Goal: Use online tool/utility: Utilize a website feature to perform a specific function

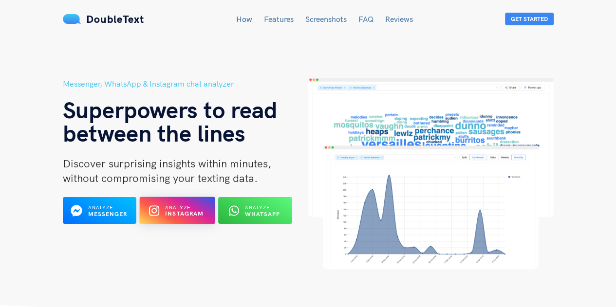
click at [197, 205] on div "Analyze Instagram" at bounding box center [184, 211] width 39 height 14
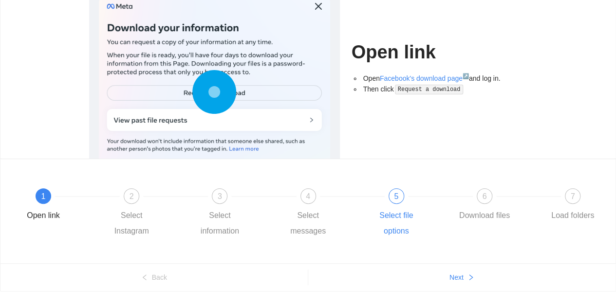
scroll to position [101, 0]
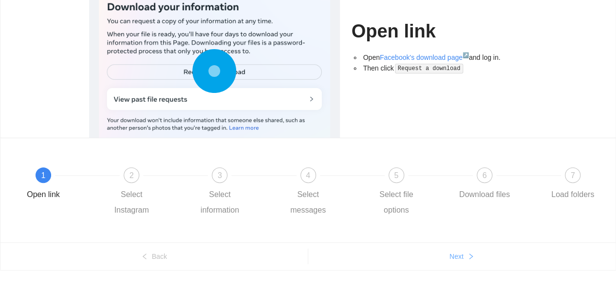
click at [458, 257] on span "Next" at bounding box center [456, 256] width 14 height 11
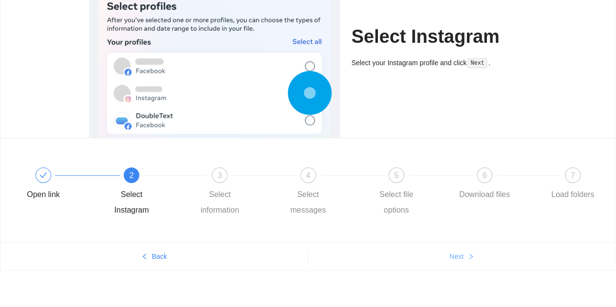
click at [454, 253] on span "Next" at bounding box center [456, 256] width 14 height 11
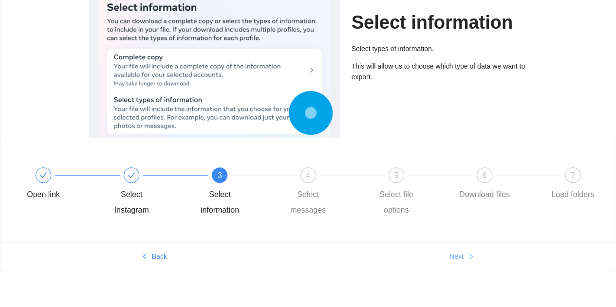
click at [454, 253] on span "Next" at bounding box center [456, 256] width 14 height 11
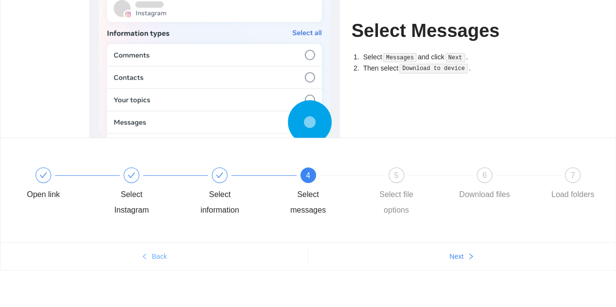
click at [146, 255] on icon "left" at bounding box center [144, 256] width 7 height 7
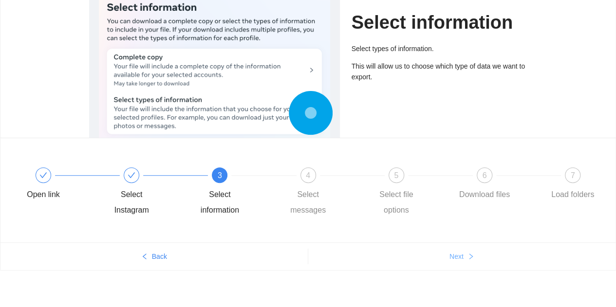
click at [460, 253] on span "Next" at bounding box center [456, 256] width 14 height 11
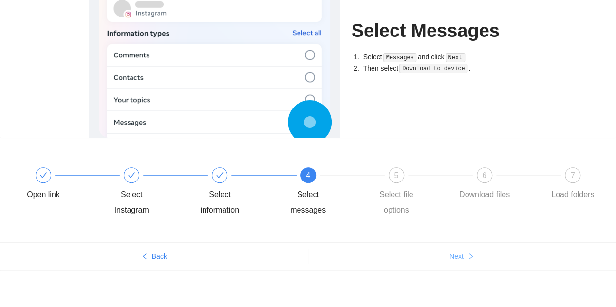
click at [467, 250] on button "Next" at bounding box center [462, 257] width 308 height 16
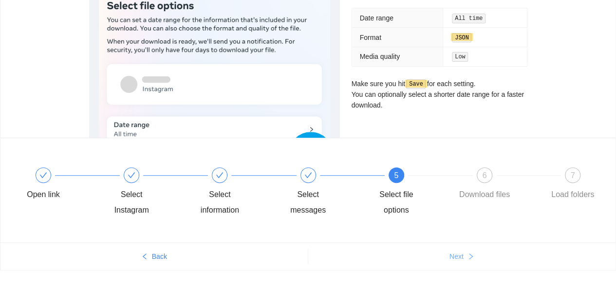
click at [455, 251] on span "Next" at bounding box center [456, 256] width 14 height 11
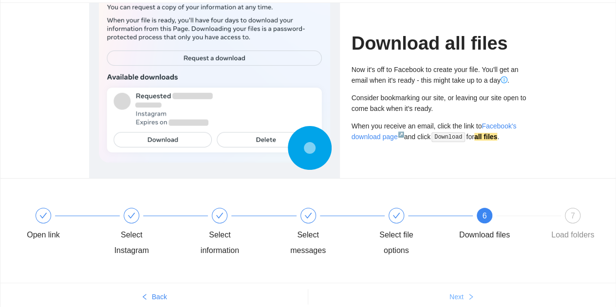
scroll to position [52, 0]
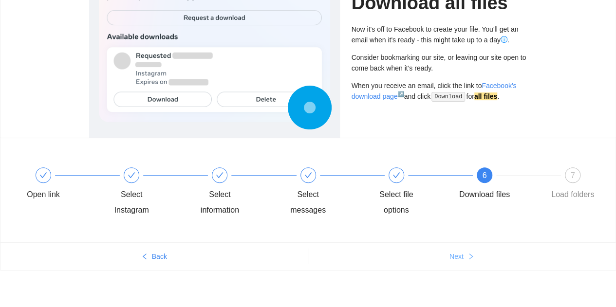
click at [461, 250] on button "Next" at bounding box center [462, 257] width 308 height 16
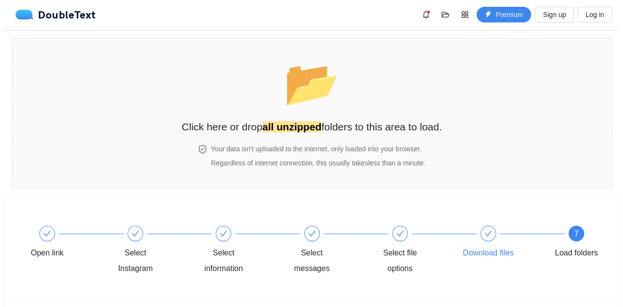
scroll to position [0, 0]
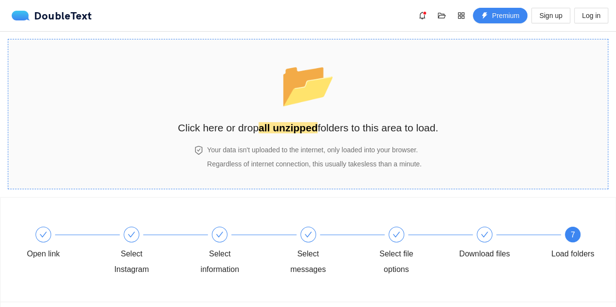
click at [297, 128] on strong "all unzipped" at bounding box center [287, 127] width 59 height 11
click at [349, 111] on div "📂 Click here or drop all unzipped folders to this area to load." at bounding box center [308, 92] width 260 height 87
click at [303, 175] on div "Your data isn't uploaded to the internet, only loaded into your browser. Regard…" at bounding box center [308, 162] width 260 height 35
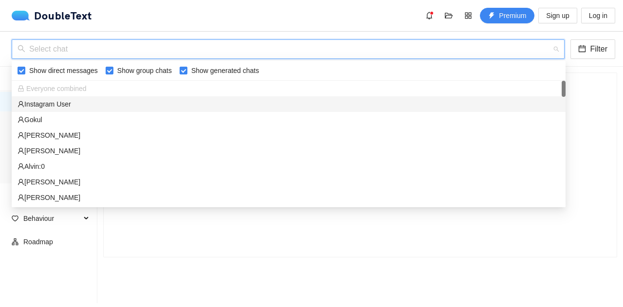
click at [178, 51] on input "search" at bounding box center [285, 49] width 534 height 18
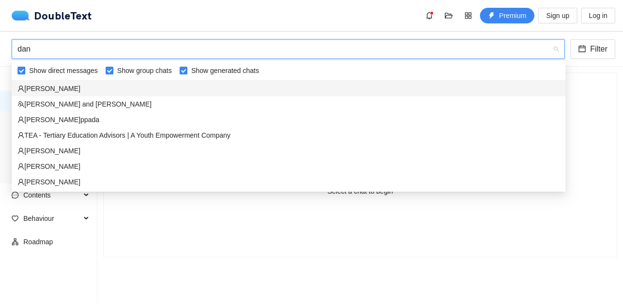
type input "[PERSON_NAME]"
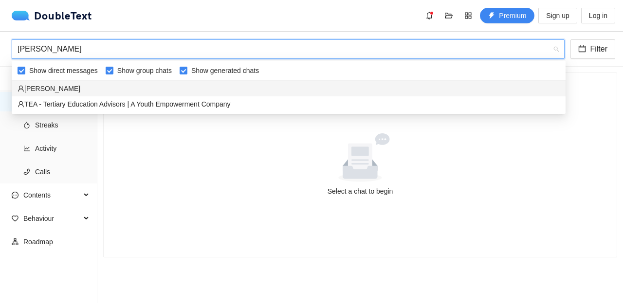
click at [148, 93] on div "[PERSON_NAME]" at bounding box center [289, 88] width 542 height 11
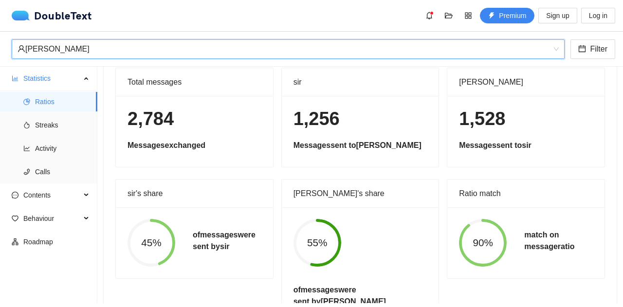
scroll to position [55, 0]
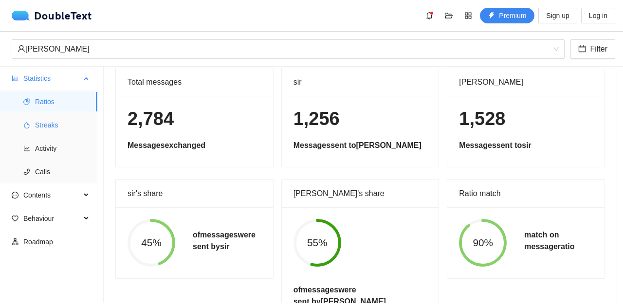
click at [53, 131] on span "Streaks" at bounding box center [62, 124] width 55 height 19
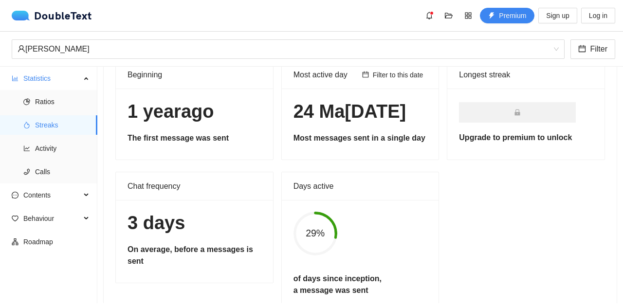
click at [174, 174] on div "Chat frequency" at bounding box center [195, 186] width 134 height 28
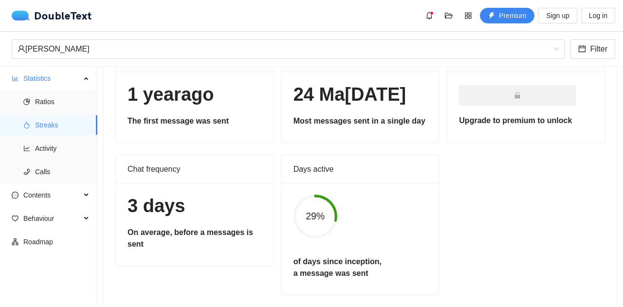
scroll to position [89, 0]
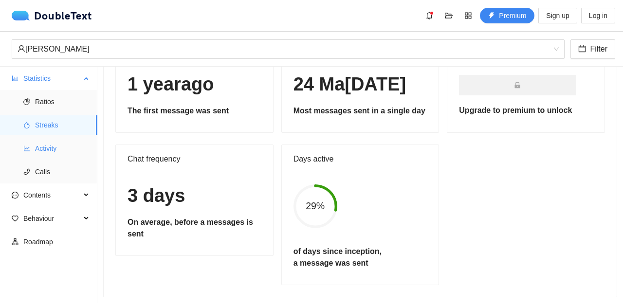
click at [54, 149] on span "Activity" at bounding box center [62, 148] width 55 height 19
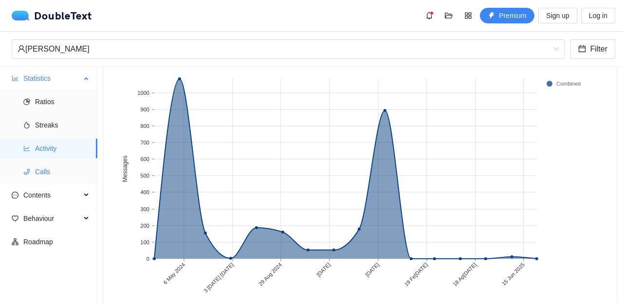
click at [49, 180] on span "Calls" at bounding box center [62, 171] width 55 height 19
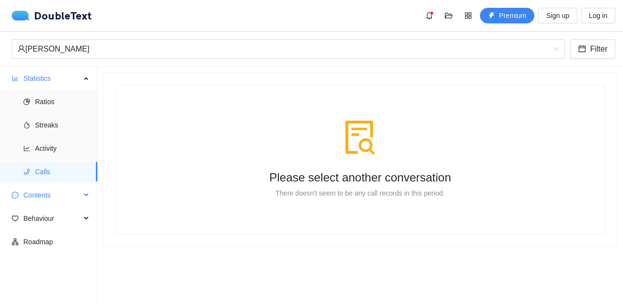
click at [49, 195] on span "Contents" at bounding box center [51, 194] width 57 height 19
click at [52, 217] on span "Word Cloud" at bounding box center [62, 218] width 55 height 19
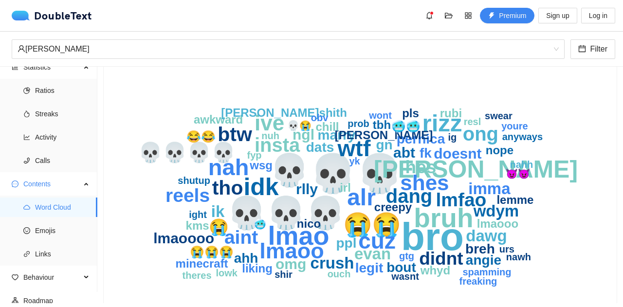
scroll to position [52, 0]
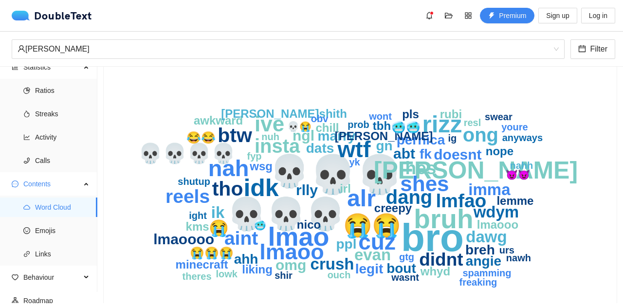
click at [587, 227] on icon "bro 💀💀 💀 💀💀💀 bruh lmao [PERSON_NAME] idk rizz alr 😭😭 wtf nah cuz lmaoo ive shes…" at bounding box center [356, 190] width 482 height 253
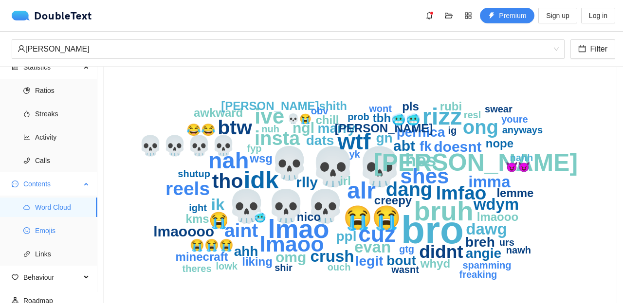
scroll to position [18, 0]
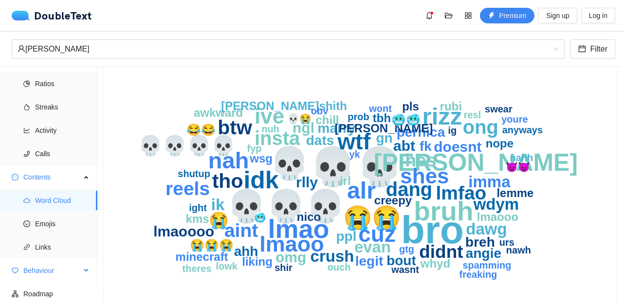
click at [60, 263] on span "Behaviour" at bounding box center [51, 270] width 57 height 19
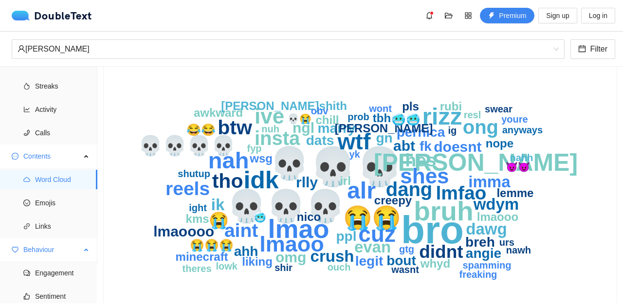
scroll to position [48, 0]
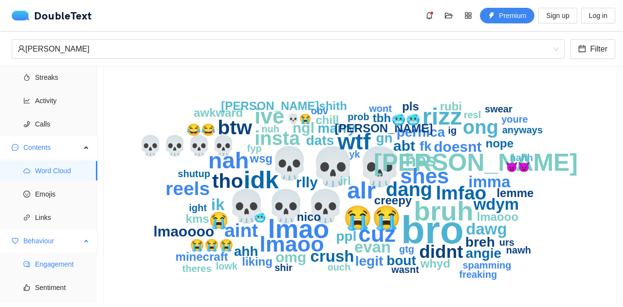
click at [60, 263] on span "Engagement" at bounding box center [62, 264] width 55 height 19
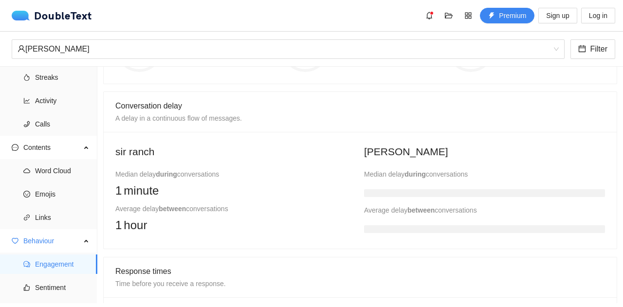
scroll to position [182, 0]
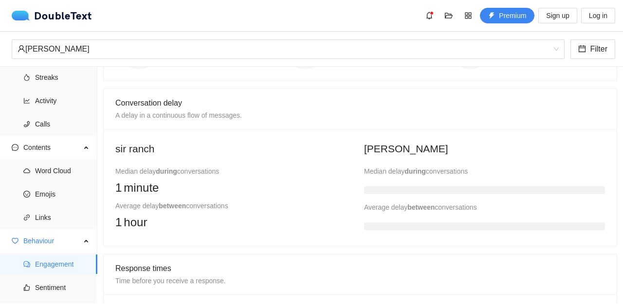
click at [385, 184] on div at bounding box center [484, 188] width 241 height 19
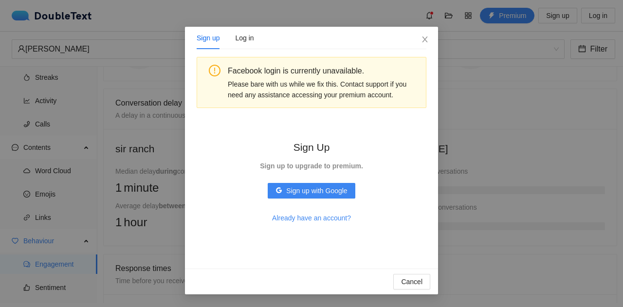
scroll to position [24, 0]
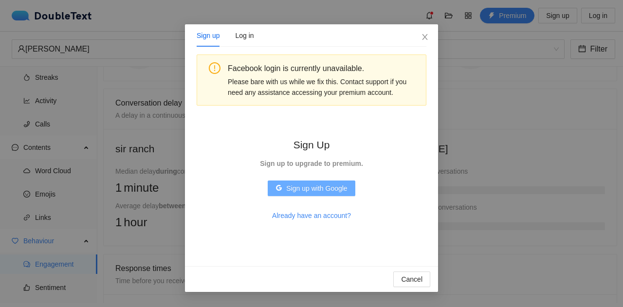
click at [337, 185] on span "Sign up with Google" at bounding box center [316, 188] width 61 height 11
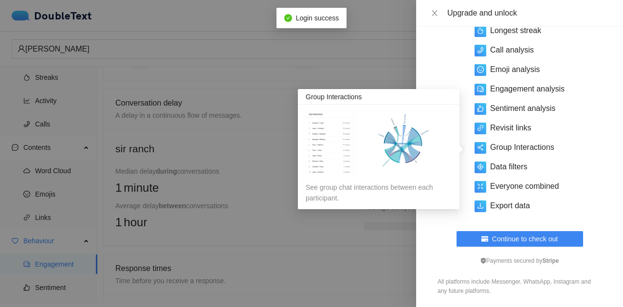
scroll to position [0, 0]
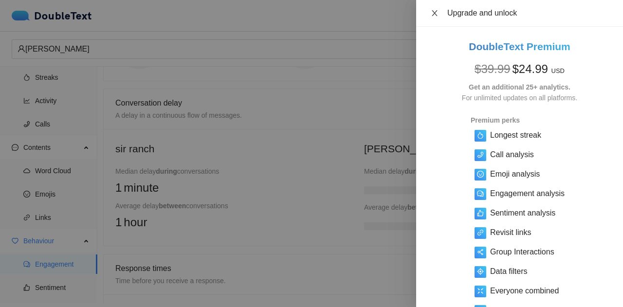
click at [430, 10] on button "Close" at bounding box center [435, 13] width 14 height 9
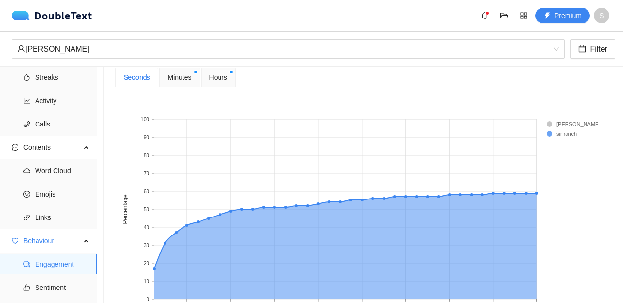
scroll to position [394, 0]
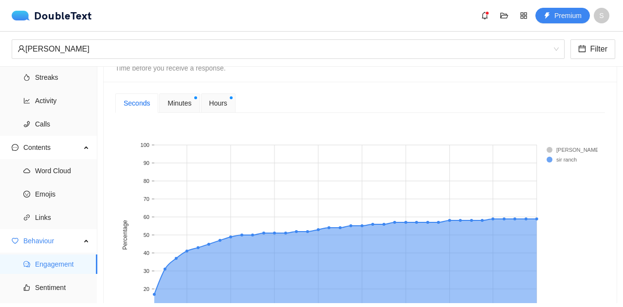
click at [552, 147] on rect at bounding box center [566, 150] width 39 height 10
click at [177, 102] on span "Minutes" at bounding box center [179, 103] width 24 height 11
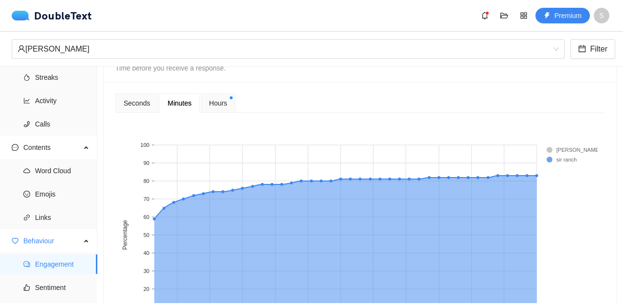
click at [222, 100] on span "Hours" at bounding box center [218, 103] width 18 height 11
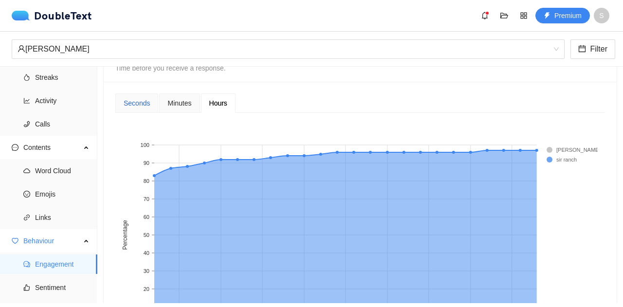
click at [145, 107] on div "Seconds" at bounding box center [137, 103] width 26 height 11
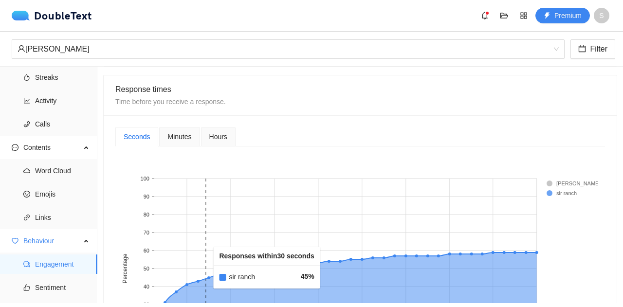
scroll to position [359, 0]
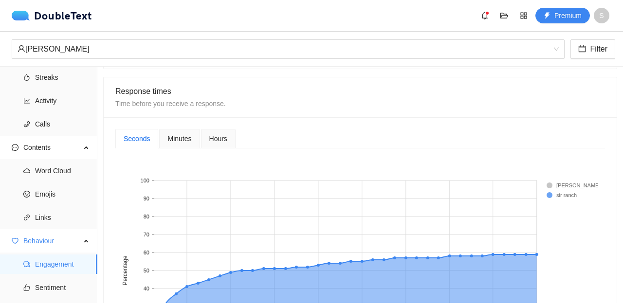
click at [220, 135] on span "Hours" at bounding box center [218, 138] width 18 height 7
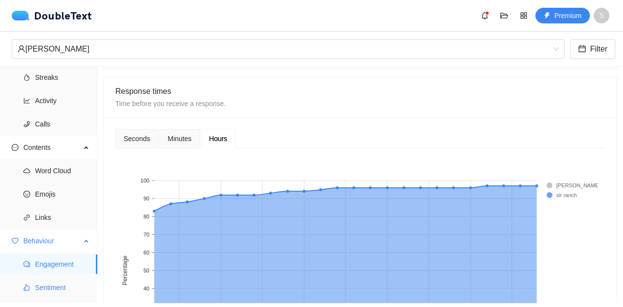
click at [57, 286] on span "Sentiment" at bounding box center [62, 287] width 55 height 19
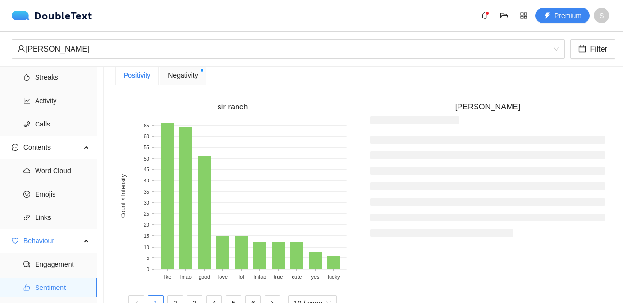
scroll to position [271, 0]
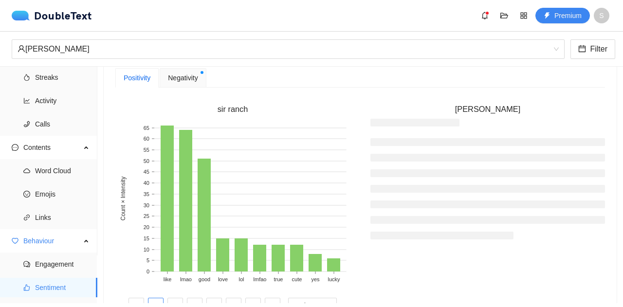
click at [195, 82] on div "Negativity" at bounding box center [183, 77] width 46 height 19
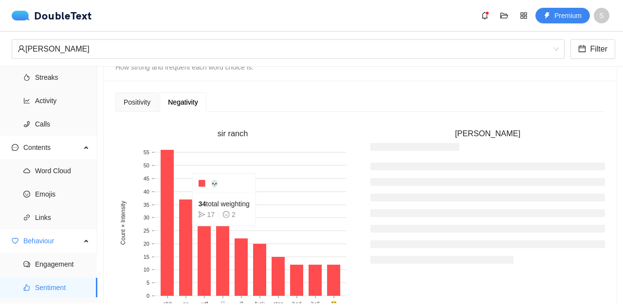
scroll to position [245, 0]
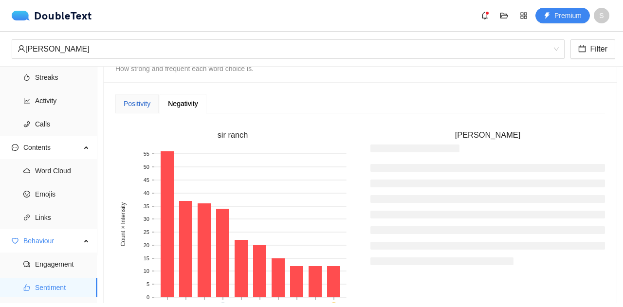
click at [138, 102] on div "Positivity" at bounding box center [137, 103] width 27 height 11
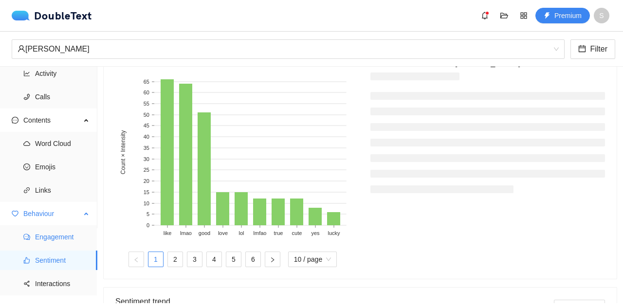
scroll to position [88, 0]
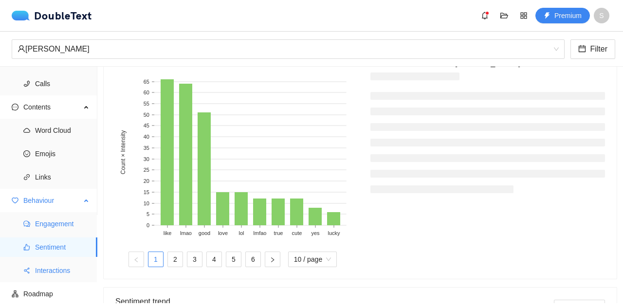
click at [59, 267] on span "Interactions" at bounding box center [62, 270] width 55 height 19
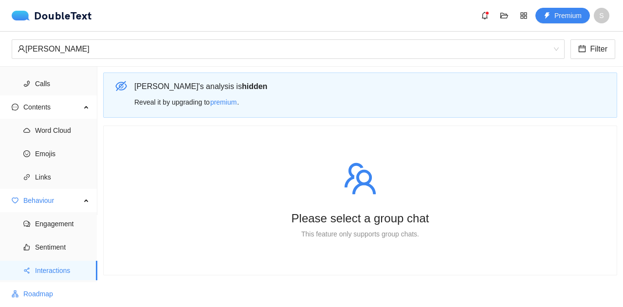
click at [50, 296] on span "Roadmap" at bounding box center [56, 293] width 66 height 19
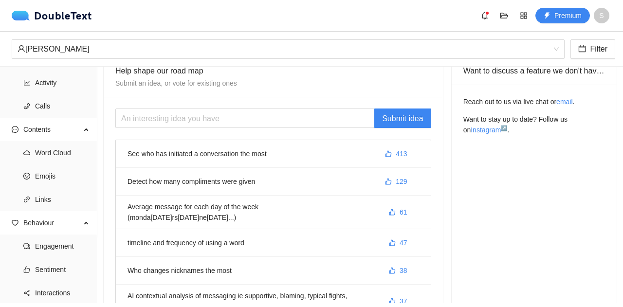
scroll to position [17, 0]
click at [385, 154] on icon "like" at bounding box center [388, 153] width 7 height 7
click at [385, 184] on span "like" at bounding box center [388, 182] width 7 height 8
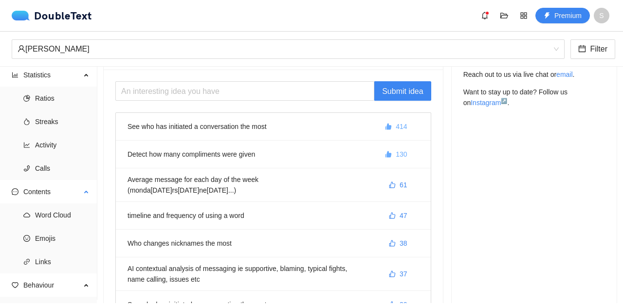
scroll to position [0, 0]
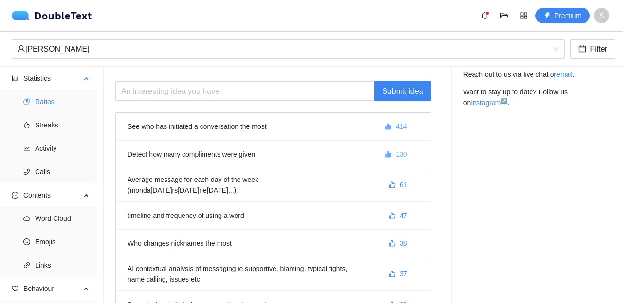
click at [40, 104] on span "Ratios" at bounding box center [62, 101] width 55 height 19
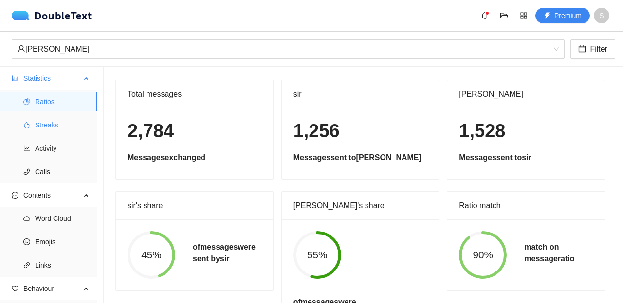
click at [40, 123] on span "Streaks" at bounding box center [62, 124] width 55 height 19
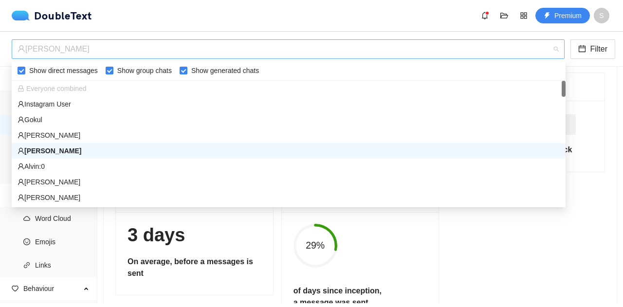
click at [107, 45] on div "[PERSON_NAME]" at bounding box center [284, 49] width 532 height 18
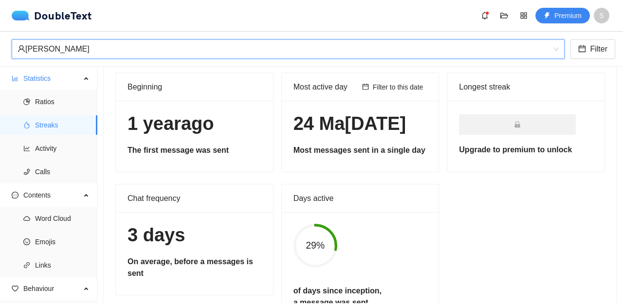
click at [131, 54] on div "[PERSON_NAME]" at bounding box center [284, 49] width 532 height 18
click at [140, 54] on div "[PERSON_NAME]" at bounding box center [284, 49] width 532 height 18
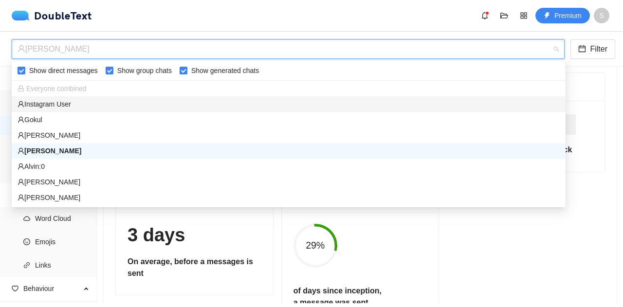
click at [111, 100] on div "Instagram User" at bounding box center [289, 104] width 542 height 11
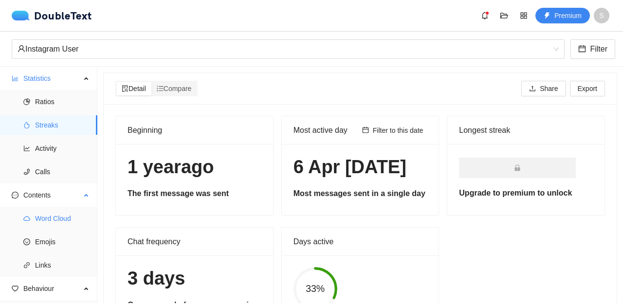
click at [49, 215] on span "Word Cloud" at bounding box center [62, 218] width 55 height 19
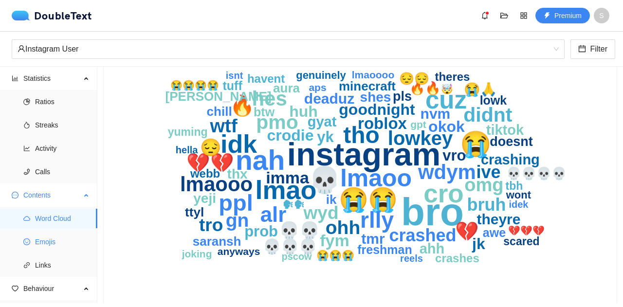
scroll to position [29, 0]
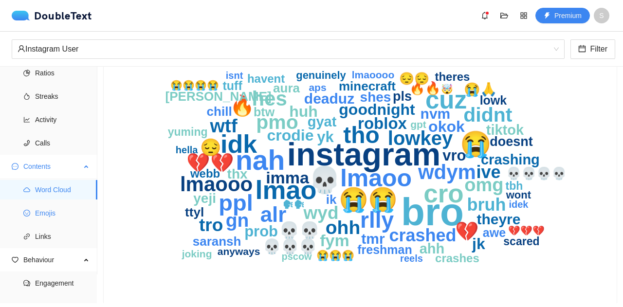
click at [55, 215] on span "Emojis" at bounding box center [62, 212] width 55 height 19
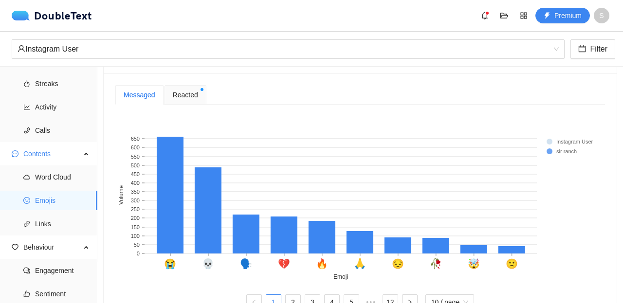
scroll to position [208, 0]
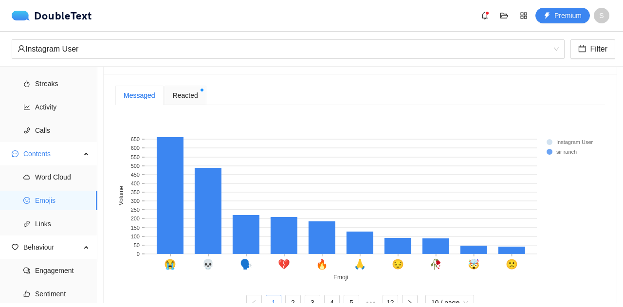
click at [193, 98] on span "Reacted" at bounding box center [185, 95] width 25 height 11
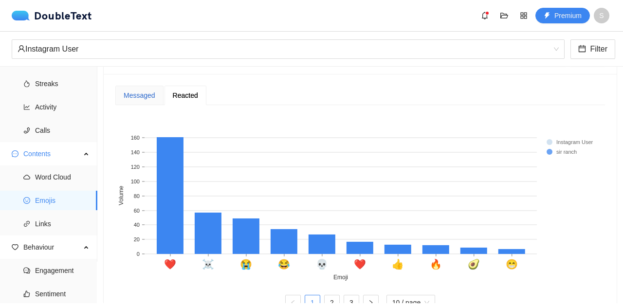
click at [150, 97] on div "Messaged" at bounding box center [140, 95] width 32 height 11
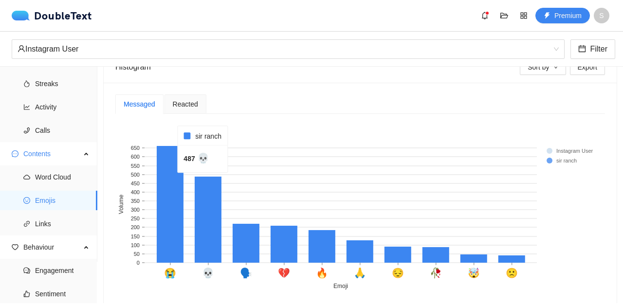
scroll to position [199, 0]
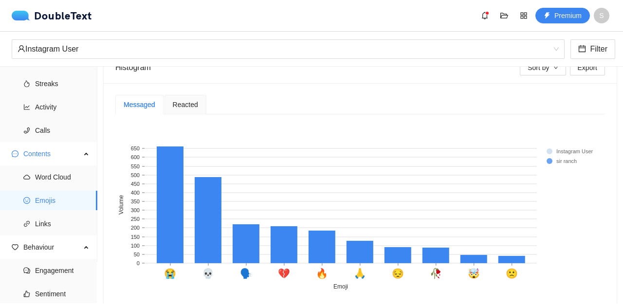
click at [176, 102] on span "Reacted" at bounding box center [185, 104] width 25 height 7
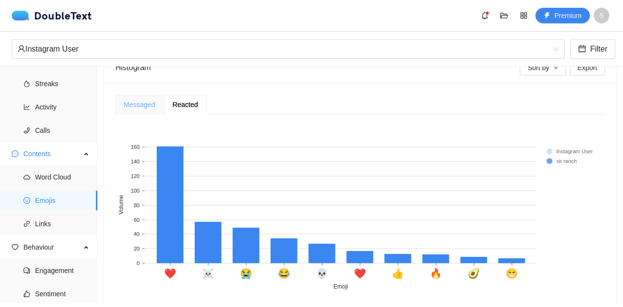
click at [146, 111] on div "Messaged" at bounding box center [139, 104] width 48 height 19
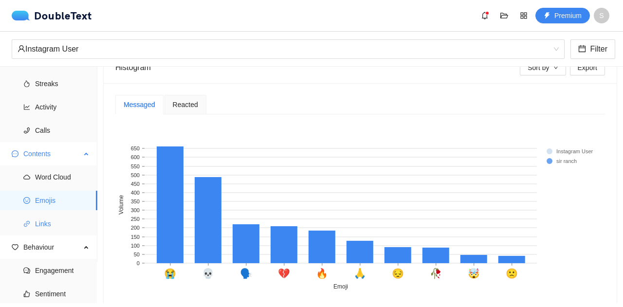
click at [71, 228] on span "Links" at bounding box center [62, 223] width 55 height 19
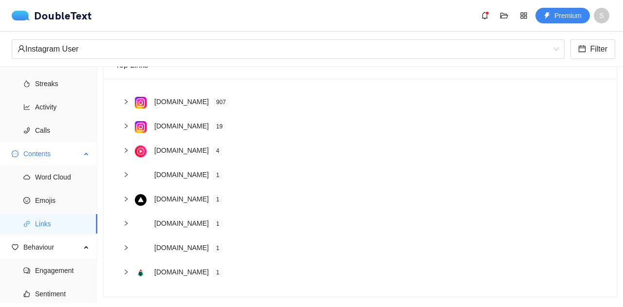
scroll to position [81, 0]
click at [51, 272] on span "Engagement" at bounding box center [62, 270] width 55 height 19
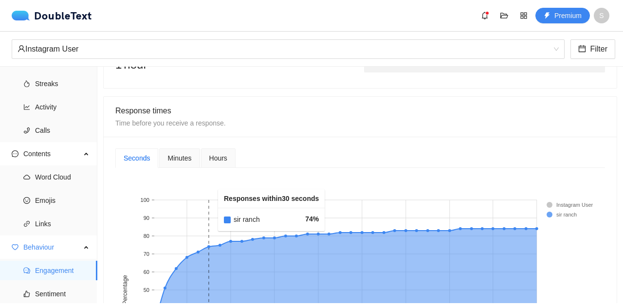
scroll to position [339, 0]
click at [222, 159] on span "Hours" at bounding box center [218, 158] width 18 height 7
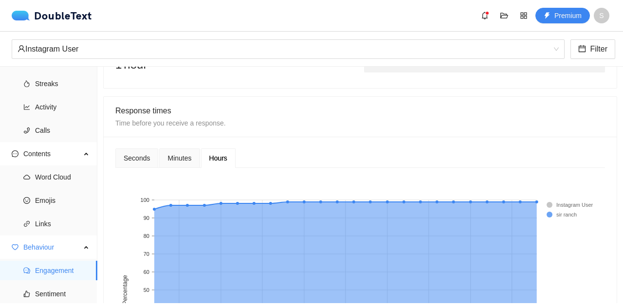
click at [180, 158] on span "Minutes" at bounding box center [179, 158] width 24 height 7
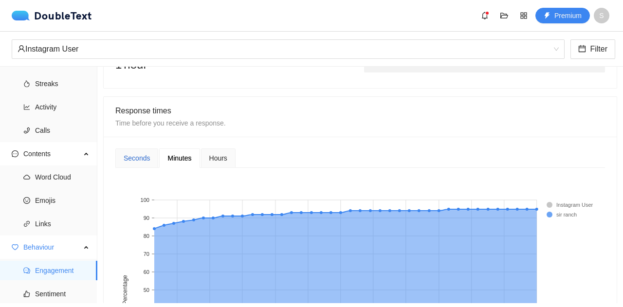
click at [146, 158] on div "Seconds" at bounding box center [137, 158] width 26 height 11
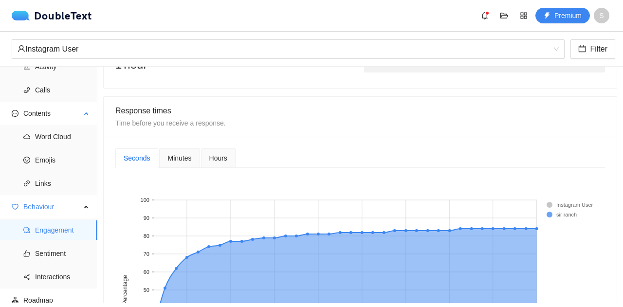
scroll to position [83, 0]
click at [50, 255] on span "Sentiment" at bounding box center [62, 251] width 55 height 19
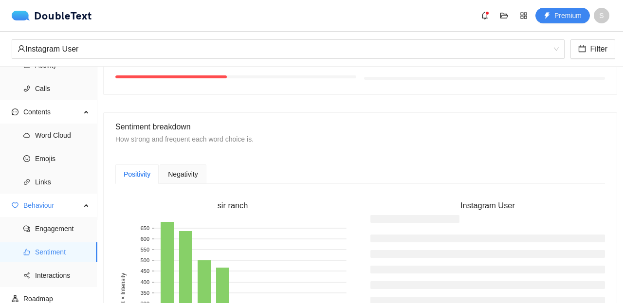
scroll to position [171, 0]
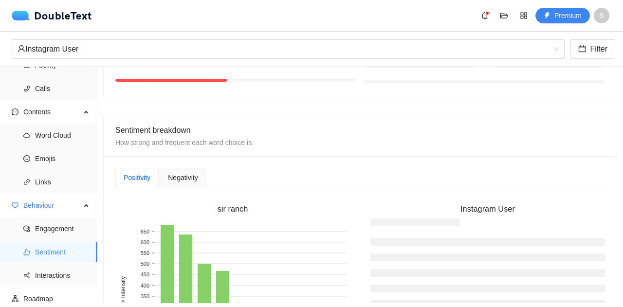
drag, startPoint x: 187, startPoint y: 189, endPoint x: 189, endPoint y: 183, distance: 6.6
click at [189, 183] on div "Positivity Negativity sir ranch like lol good lmao yes funny yeah love fun bett…" at bounding box center [360, 290] width 490 height 245
click at [189, 183] on div "Negativity" at bounding box center [183, 177] width 46 height 19
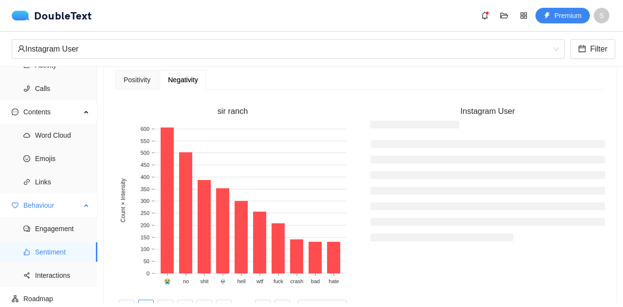
scroll to position [88, 0]
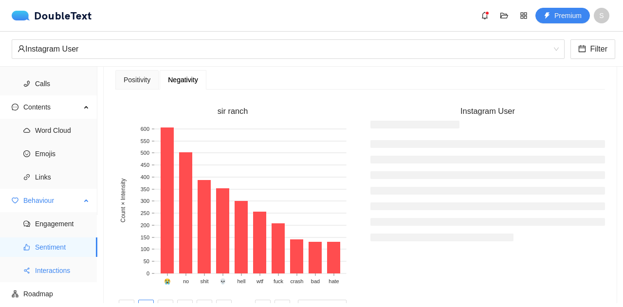
click at [43, 270] on span "Interactions" at bounding box center [62, 270] width 55 height 19
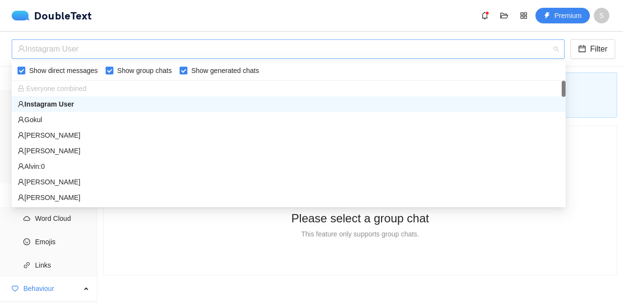
click at [98, 58] on div "Instagram User" at bounding box center [288, 48] width 553 height 19
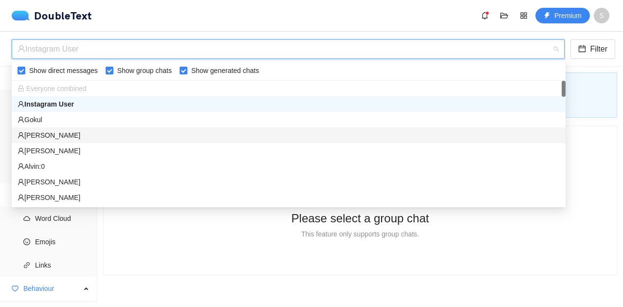
click at [75, 135] on div "[PERSON_NAME]" at bounding box center [289, 135] width 542 height 11
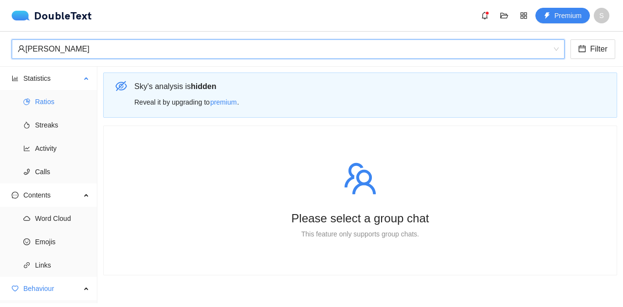
click at [46, 105] on span "Ratios" at bounding box center [62, 101] width 55 height 19
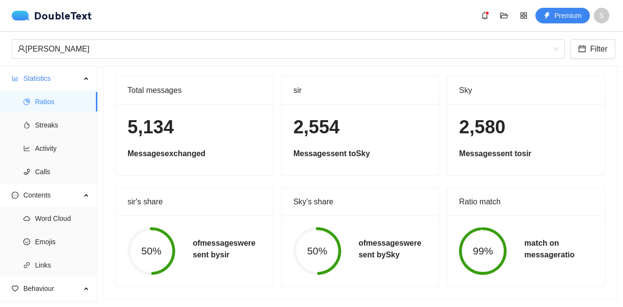
scroll to position [47, 0]
click at [32, 121] on li "Streaks" at bounding box center [48, 124] width 97 height 19
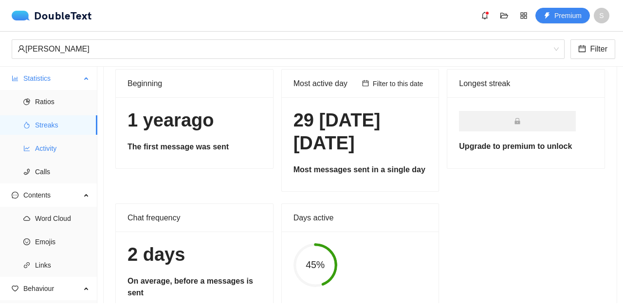
click at [63, 150] on span "Activity" at bounding box center [62, 148] width 55 height 19
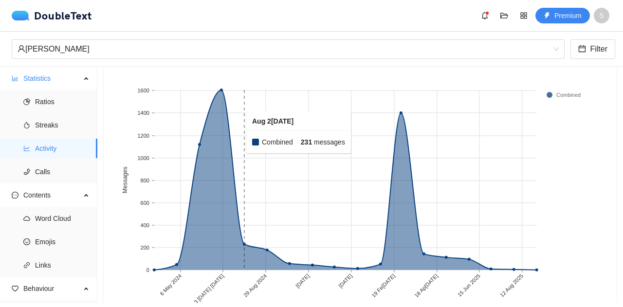
scroll to position [78, 0]
click at [51, 219] on span "Word Cloud" at bounding box center [62, 218] width 55 height 19
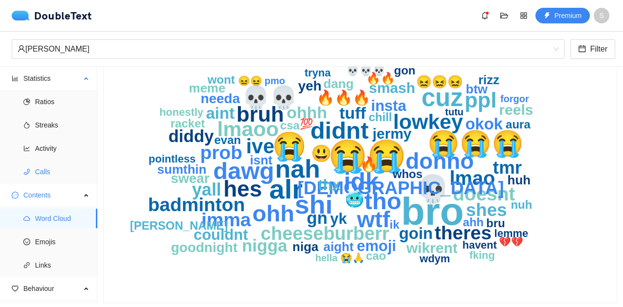
click at [52, 175] on span "Calls" at bounding box center [62, 171] width 55 height 19
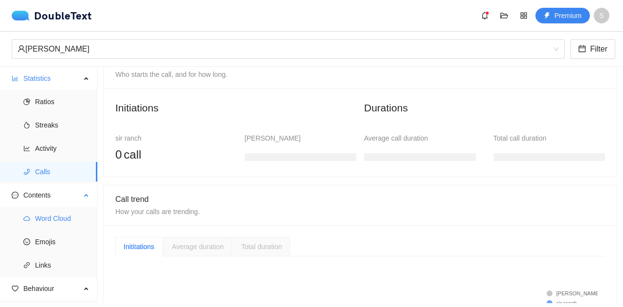
click at [50, 213] on span "Word Cloud" at bounding box center [62, 218] width 55 height 19
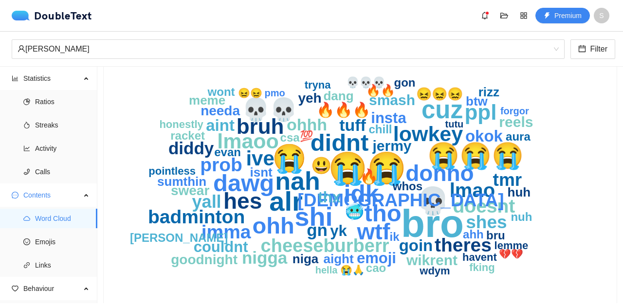
scroll to position [65, 0]
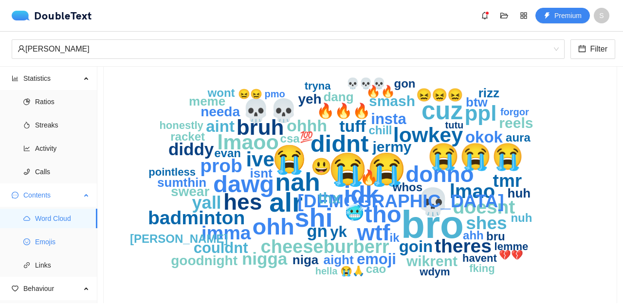
click at [62, 236] on span "Emojis" at bounding box center [62, 241] width 55 height 19
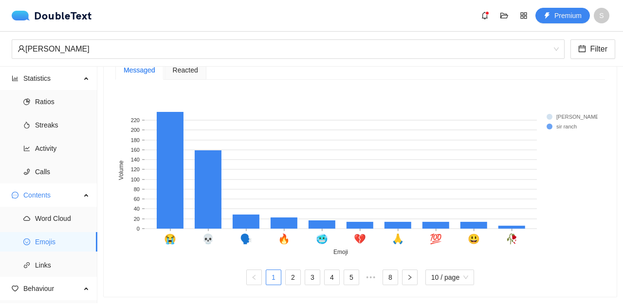
scroll to position [239, 0]
click at [551, 112] on rect at bounding box center [566, 117] width 39 height 10
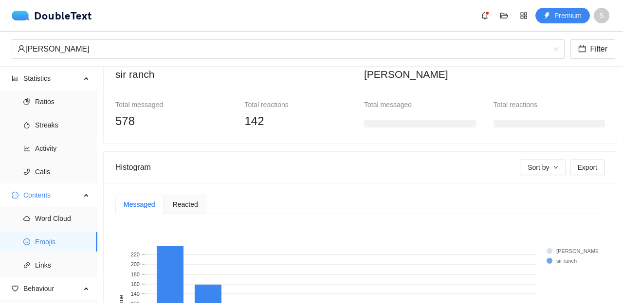
scroll to position [93, 0]
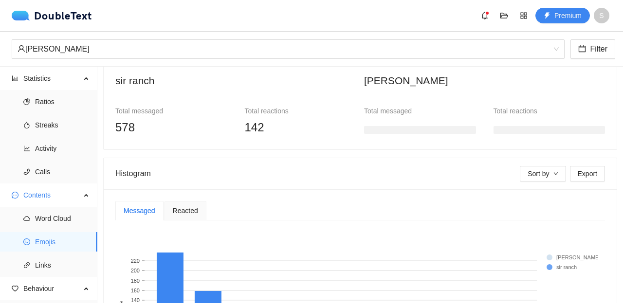
click at [434, 133] on div at bounding box center [420, 132] width 112 height 12
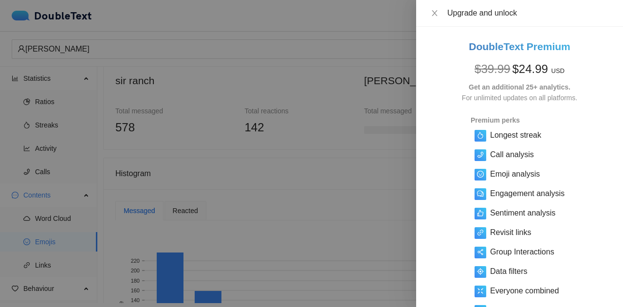
click at [346, 145] on div at bounding box center [311, 153] width 623 height 307
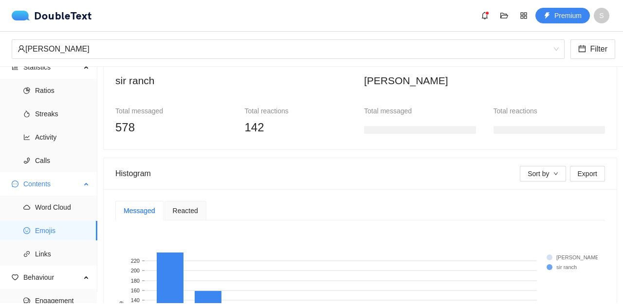
scroll to position [49, 0]
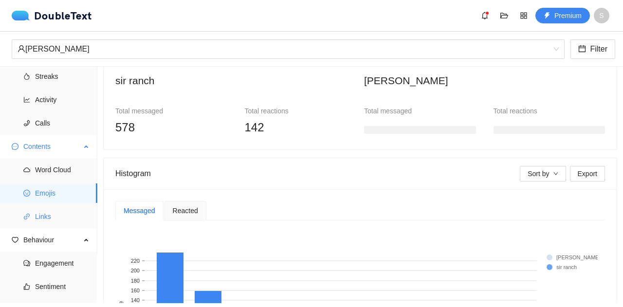
click at [50, 213] on span "Links" at bounding box center [62, 216] width 55 height 19
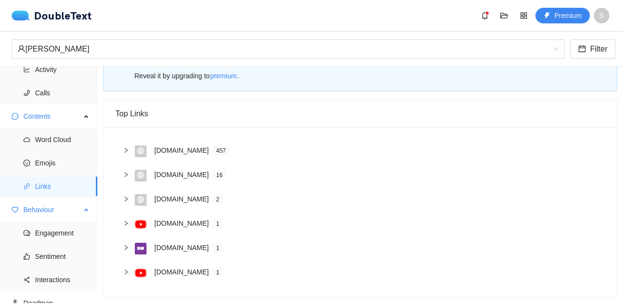
scroll to position [88, 0]
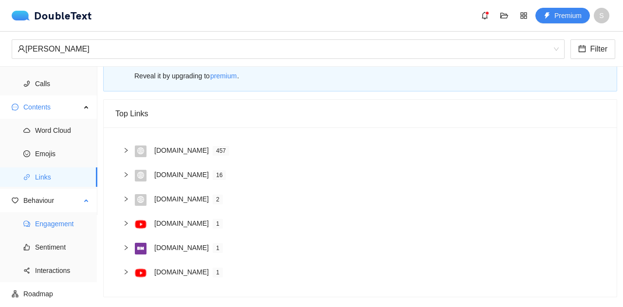
click at [52, 220] on span "Engagement" at bounding box center [62, 223] width 55 height 19
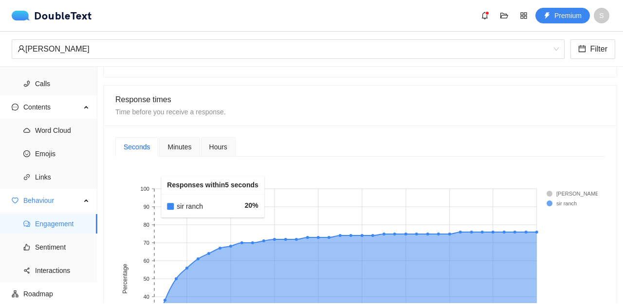
scroll to position [385, 0]
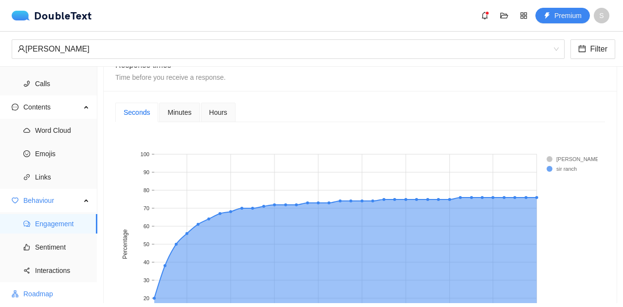
click at [35, 291] on span "Roadmap" at bounding box center [56, 293] width 66 height 19
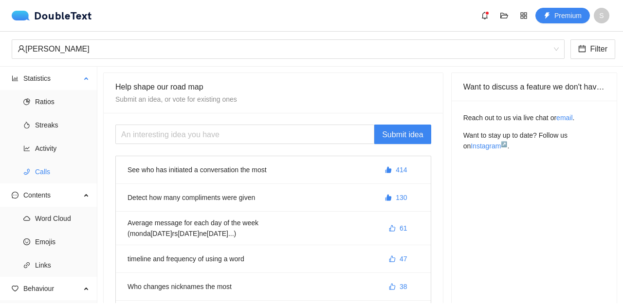
click at [56, 180] on span "Calls" at bounding box center [62, 171] width 55 height 19
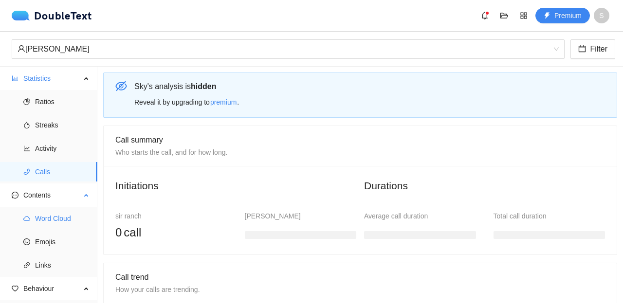
click at [60, 215] on span "Word Cloud" at bounding box center [62, 218] width 55 height 19
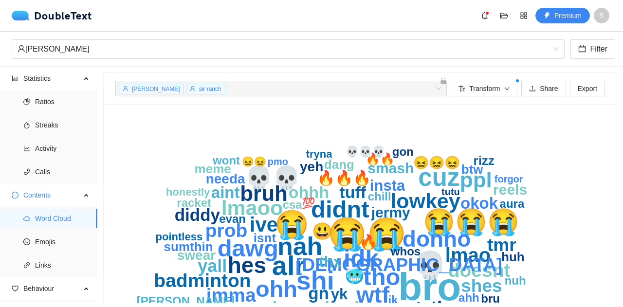
click at [200, 60] on div "Sky Li Filter" at bounding box center [311, 49] width 623 height 35
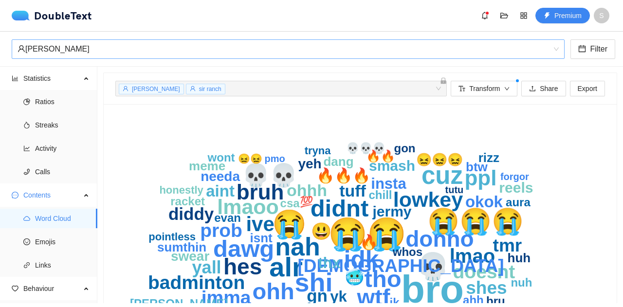
click at [217, 53] on div "[PERSON_NAME]" at bounding box center [284, 49] width 532 height 18
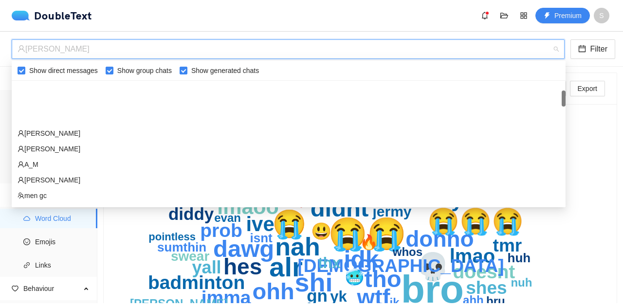
scroll to position [97, 0]
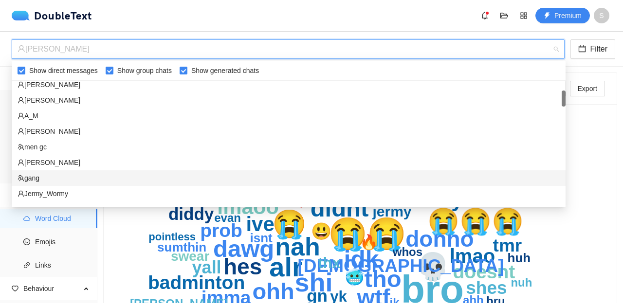
click at [50, 174] on div "gang" at bounding box center [289, 178] width 542 height 11
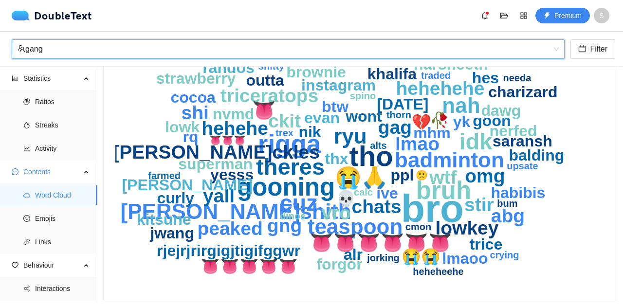
scroll to position [110, 0]
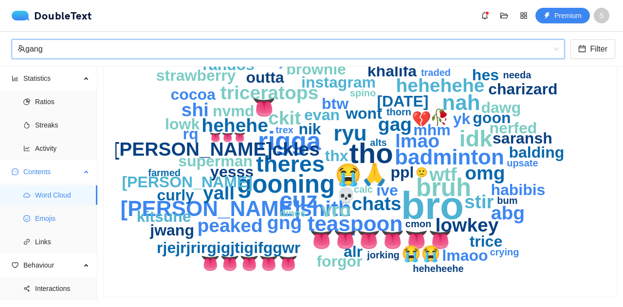
click at [68, 217] on span "Emojis" at bounding box center [62, 218] width 55 height 19
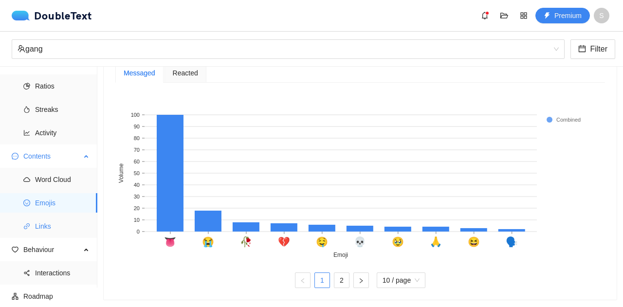
scroll to position [18, 0]
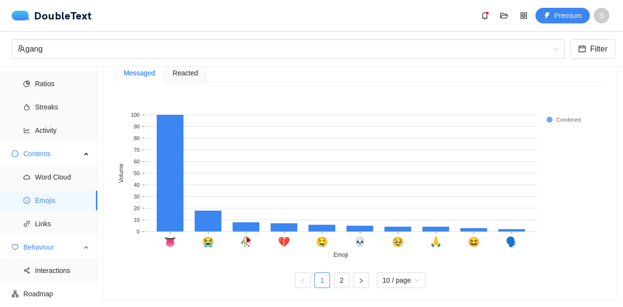
click at [63, 241] on span "Behaviour" at bounding box center [51, 247] width 57 height 19
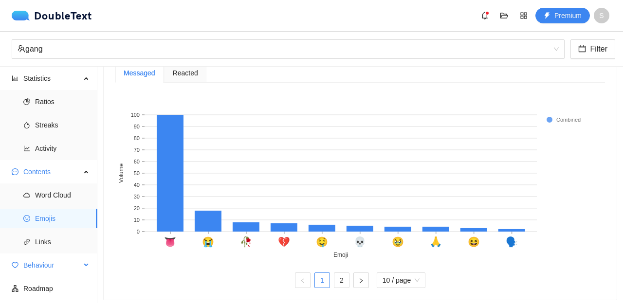
scroll to position [0, 0]
click at [51, 264] on span "Behaviour" at bounding box center [51, 265] width 57 height 19
click at [52, 285] on span "Interactions" at bounding box center [62, 288] width 55 height 19
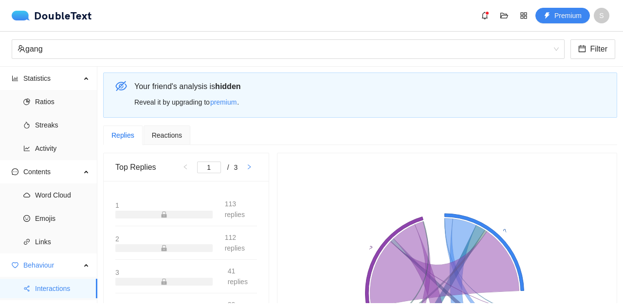
click at [247, 168] on icon "right" at bounding box center [249, 167] width 6 height 6
type input "3"
click at [172, 144] on div "Reactions" at bounding box center [167, 135] width 47 height 19
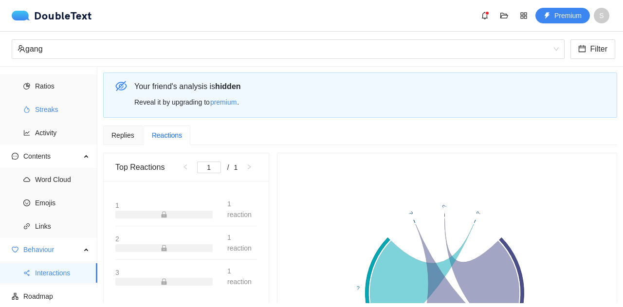
scroll to position [18, 0]
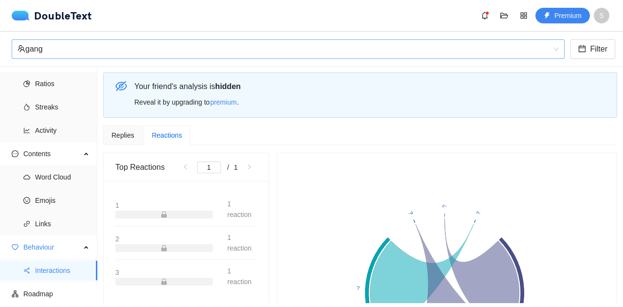
click at [72, 50] on div "gang" at bounding box center [284, 49] width 532 height 18
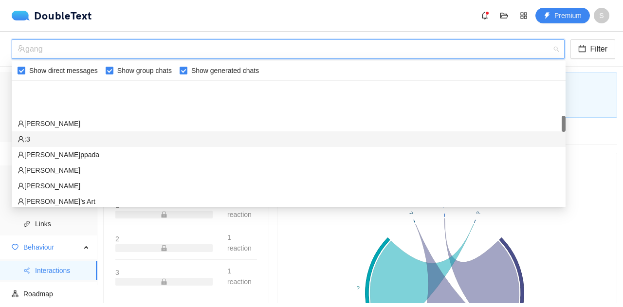
scroll to position [341, 0]
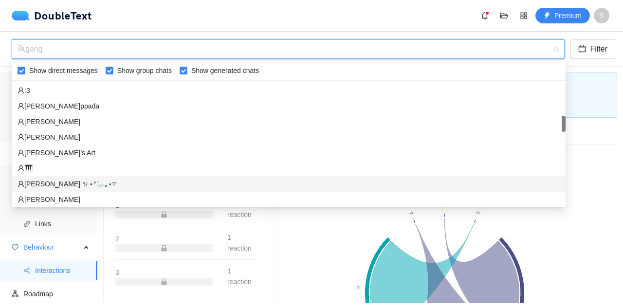
click at [105, 181] on div "[PERSON_NAME] 𐙚⋆°🦢｡⋆♡" at bounding box center [289, 184] width 542 height 11
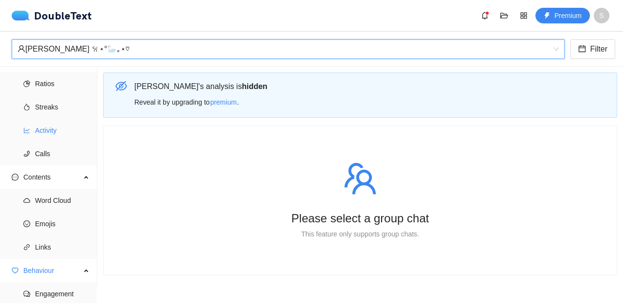
click at [58, 128] on span "Activity" at bounding box center [62, 130] width 55 height 19
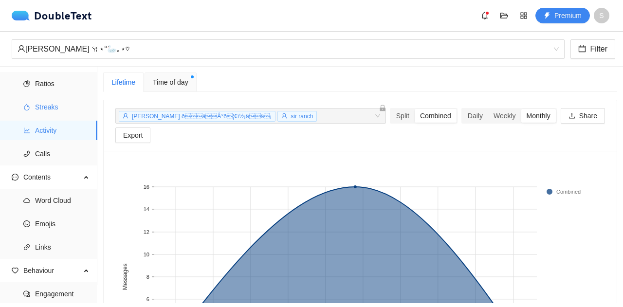
click at [71, 111] on span "Streaks" at bounding box center [62, 106] width 55 height 19
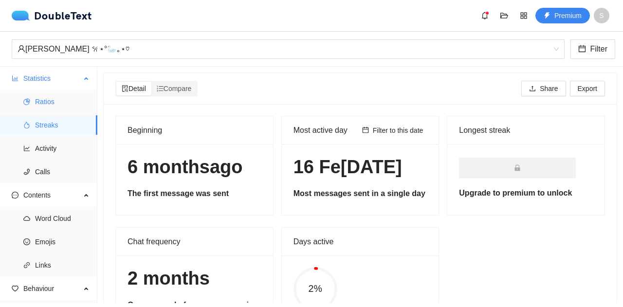
click at [61, 98] on span "Ratios" at bounding box center [62, 101] width 55 height 19
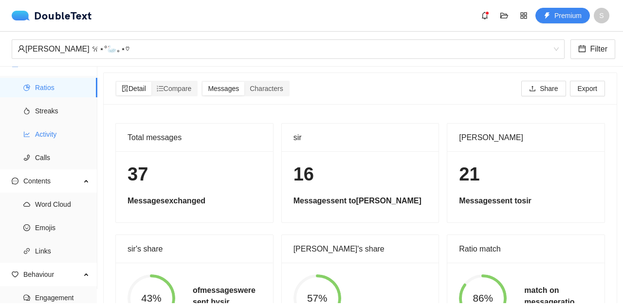
scroll to position [88, 0]
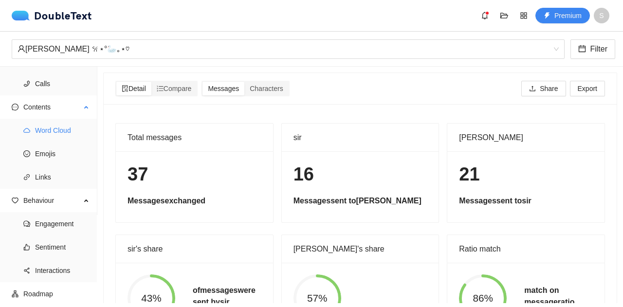
click at [63, 132] on span "Word Cloud" at bounding box center [62, 130] width 55 height 19
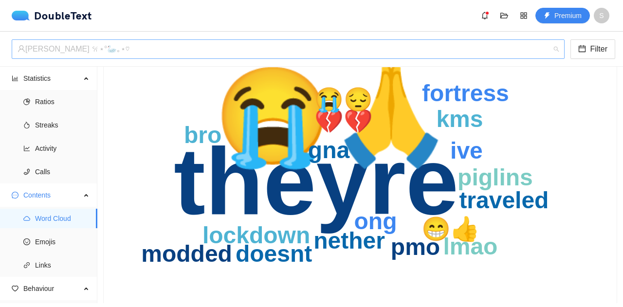
click at [104, 49] on div "[PERSON_NAME] 𐙚⋆°🦢｡⋆♡" at bounding box center [284, 49] width 532 height 18
